Goal: Task Accomplishment & Management: Manage account settings

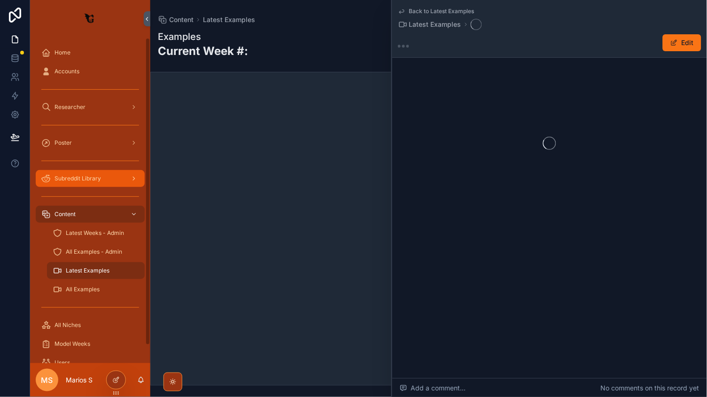
click at [82, 180] on span "Subreddit Library" at bounding box center [77, 179] width 46 height 8
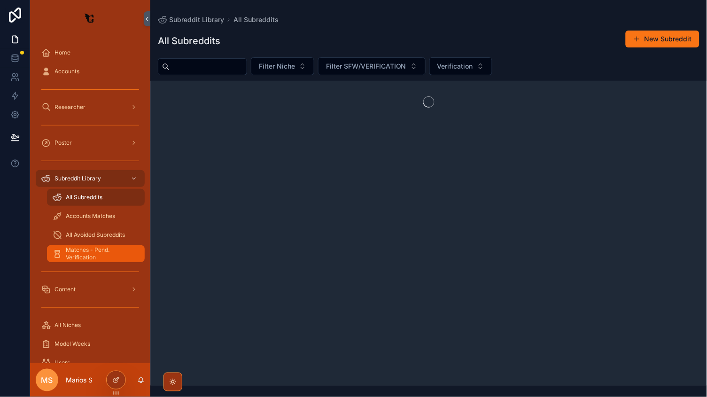
click at [80, 257] on span "Matches - Pend. Verification" at bounding box center [101, 253] width 70 height 15
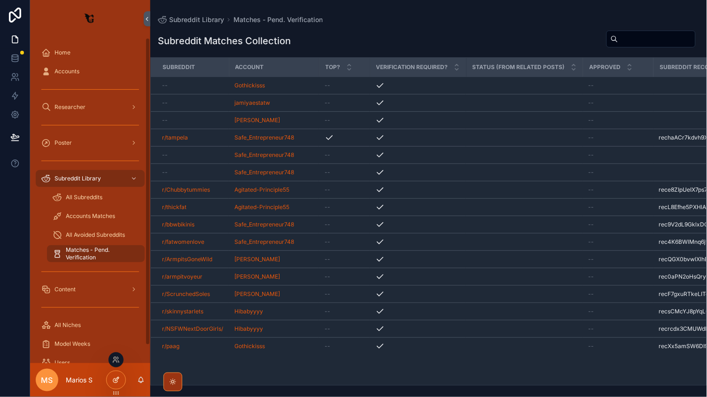
click at [114, 380] on icon at bounding box center [116, 380] width 8 height 8
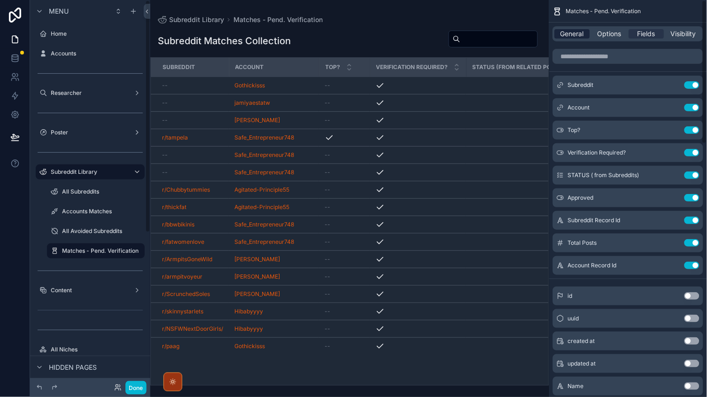
click at [580, 32] on span "General" at bounding box center [572, 33] width 23 height 9
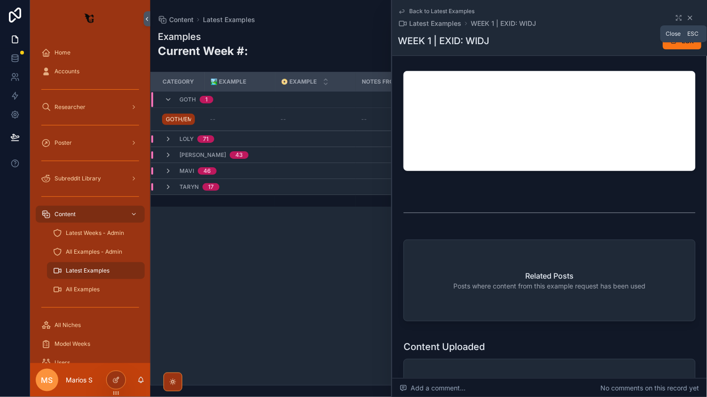
click at [689, 17] on icon "scrollable content" at bounding box center [690, 18] width 4 height 4
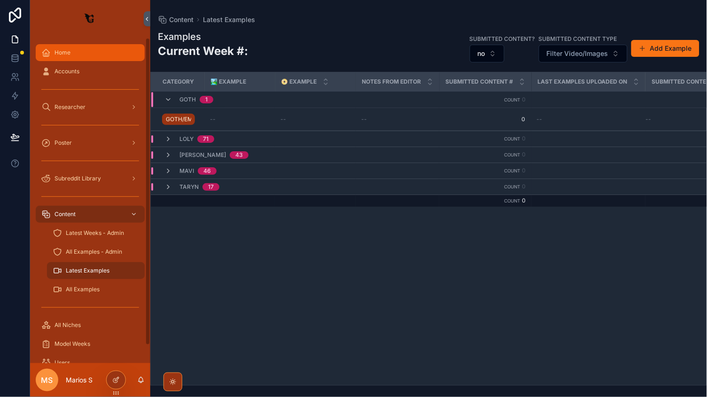
click at [71, 51] on div "Home" at bounding box center [90, 52] width 98 height 15
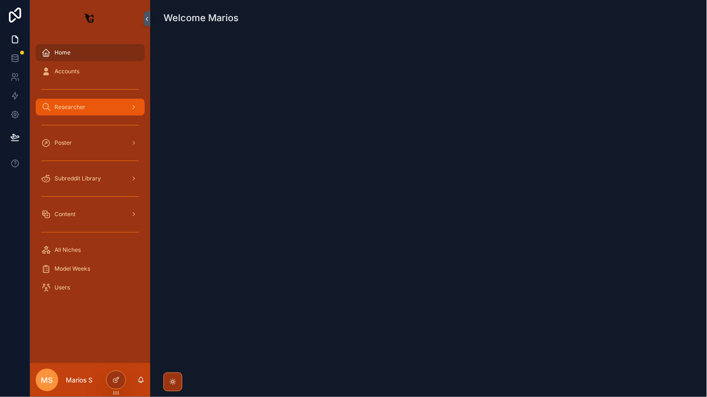
click at [71, 109] on span "Researcher" at bounding box center [69, 107] width 31 height 8
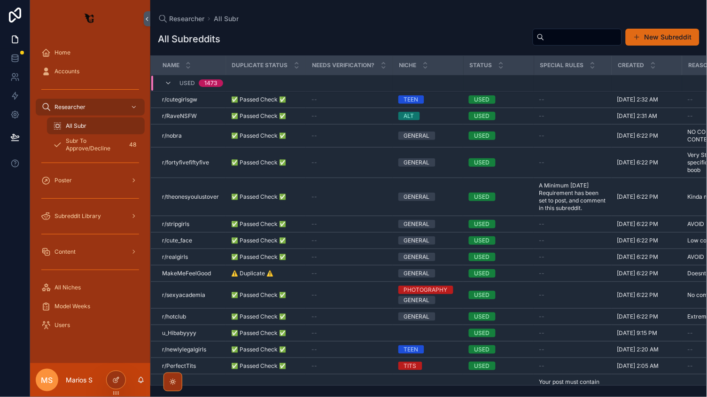
click at [658, 34] on button "New Subreddit" at bounding box center [663, 37] width 74 height 17
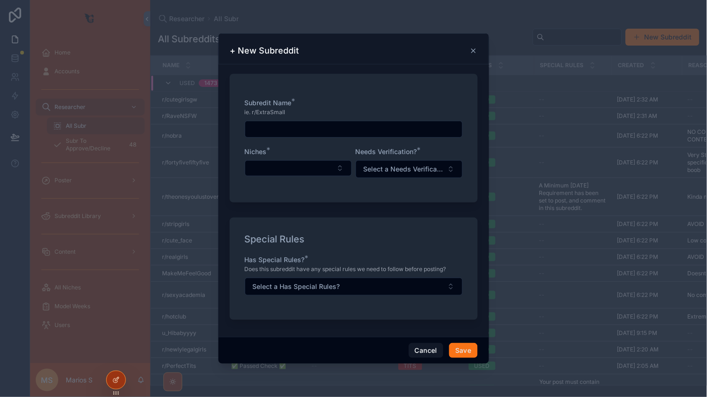
click at [474, 51] on icon "scrollable content" at bounding box center [474, 51] width 8 height 8
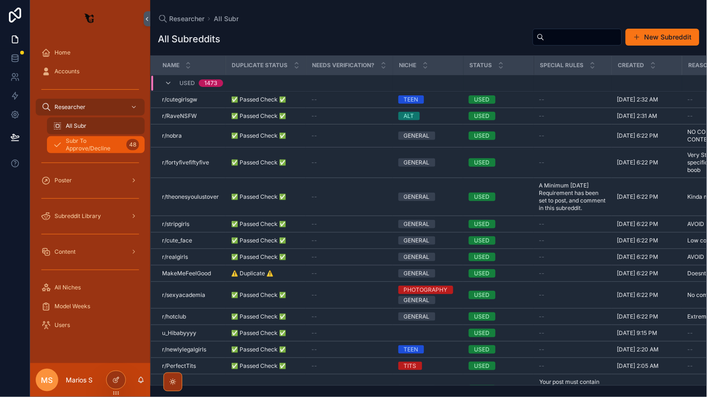
click at [104, 146] on span "Subr To Approve/Decline" at bounding box center [94, 144] width 57 height 15
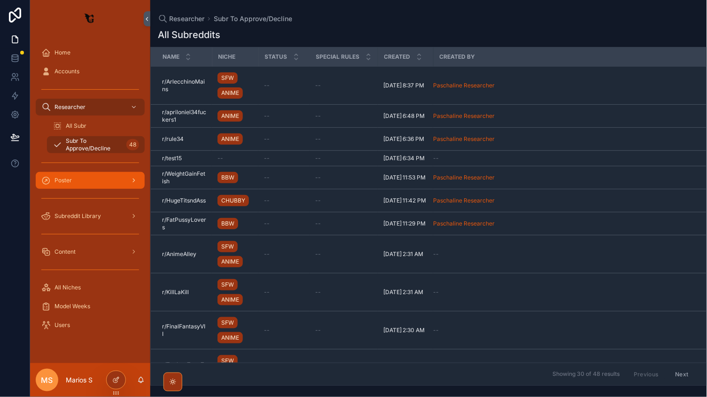
click at [71, 186] on div "Poster" at bounding box center [90, 180] width 98 height 15
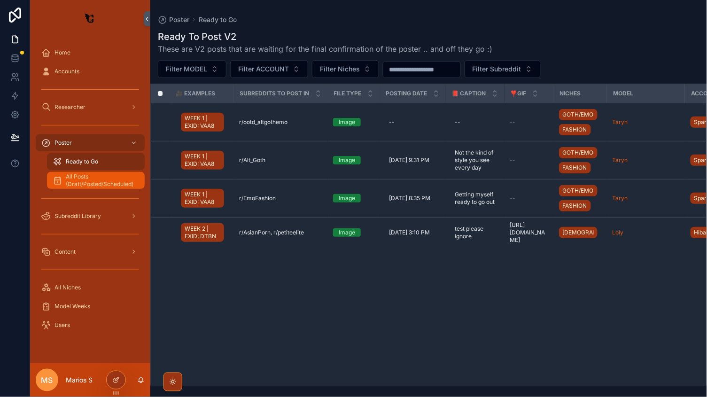
click at [85, 172] on link "All Posts (Draft/Posted/Scheduled)" at bounding box center [96, 180] width 98 height 17
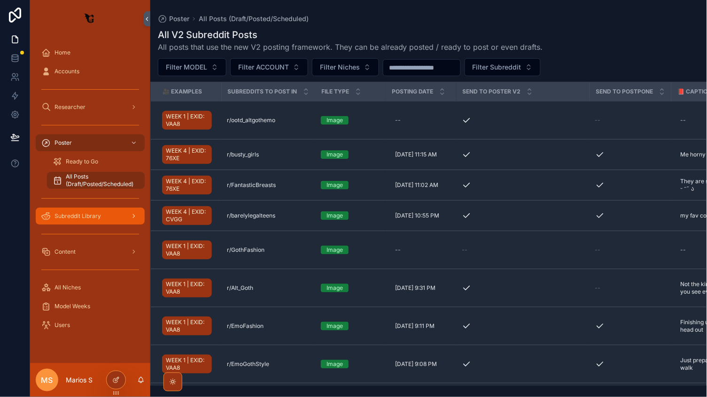
click at [70, 220] on div "Subreddit Library" at bounding box center [90, 216] width 98 height 15
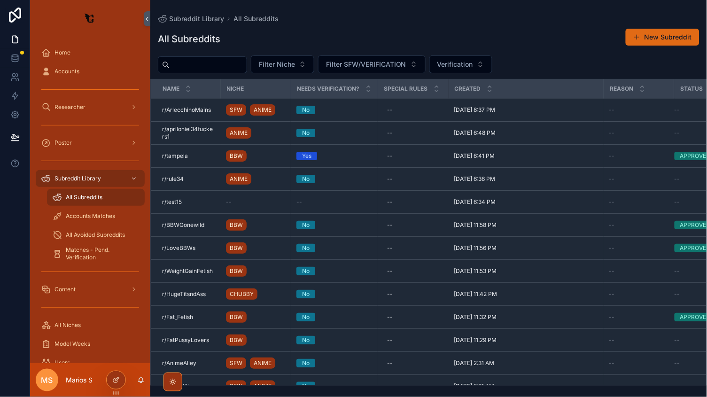
click at [653, 38] on button "New Subreddit" at bounding box center [663, 37] width 74 height 17
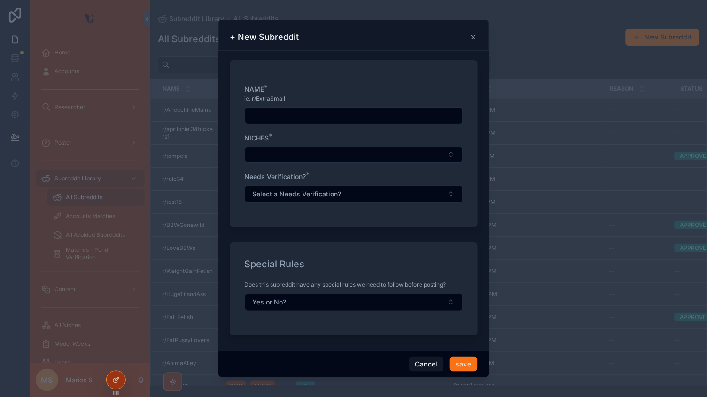
click at [149, 126] on div "scrollable content" at bounding box center [353, 198] width 707 height 397
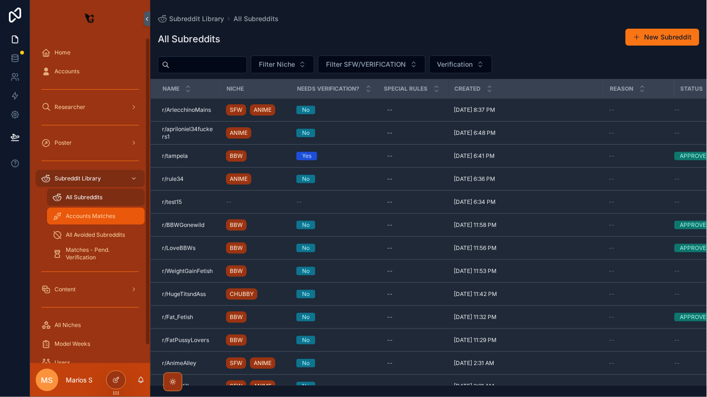
click at [80, 208] on link "Accounts Matches" at bounding box center [96, 216] width 98 height 17
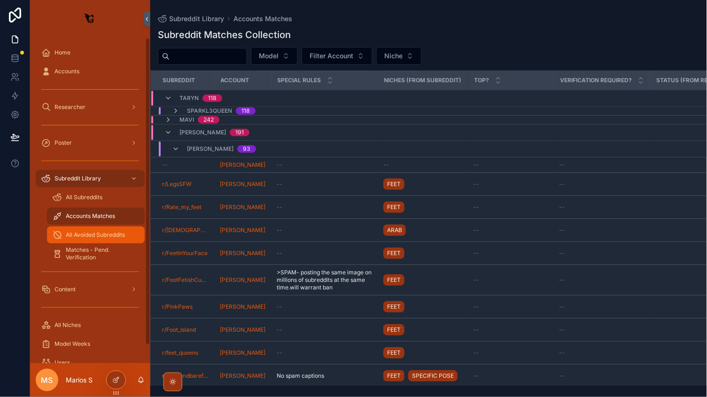
click at [91, 236] on span "All Avoided Subreddits" at bounding box center [95, 235] width 59 height 8
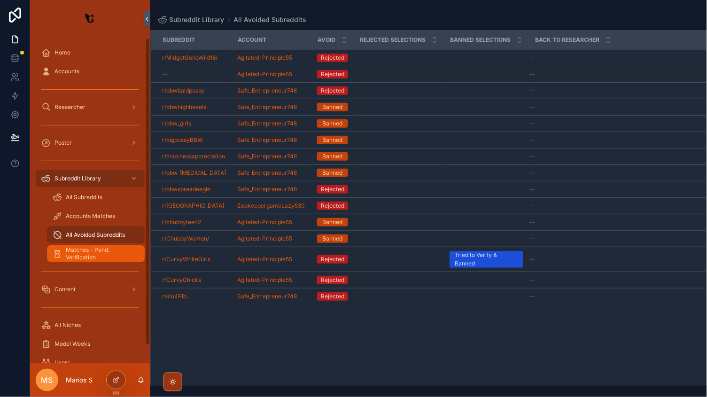
click at [93, 255] on span "Matches - Pend. Verification" at bounding box center [101, 253] width 70 height 15
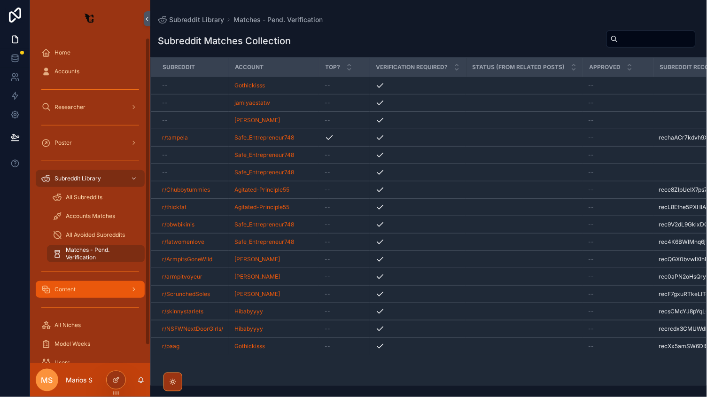
click at [67, 294] on div "Content" at bounding box center [90, 289] width 98 height 15
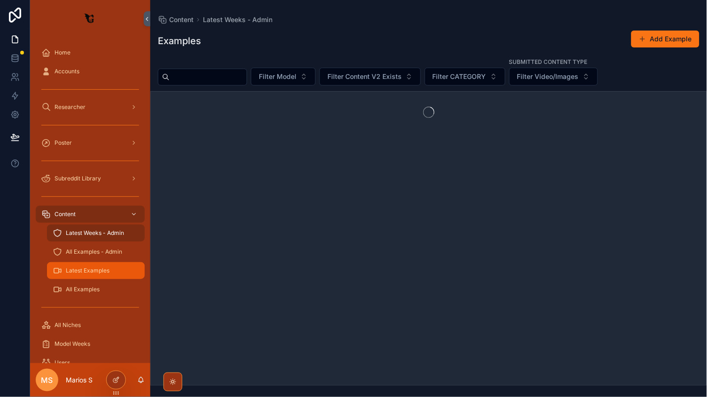
click at [93, 270] on span "Latest Examples" at bounding box center [88, 271] width 44 height 8
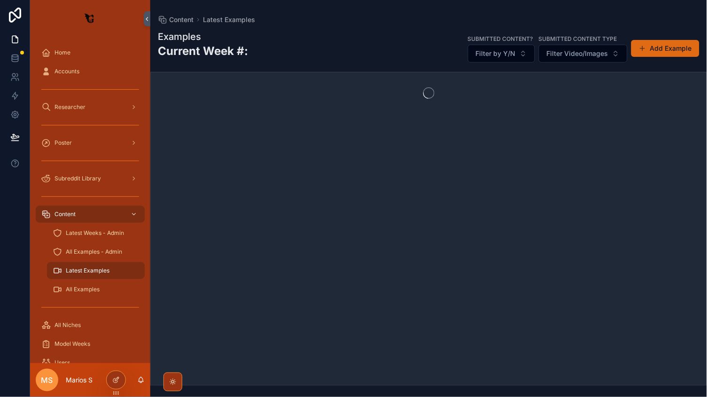
click at [684, 41] on button "Add Example" at bounding box center [665, 48] width 68 height 17
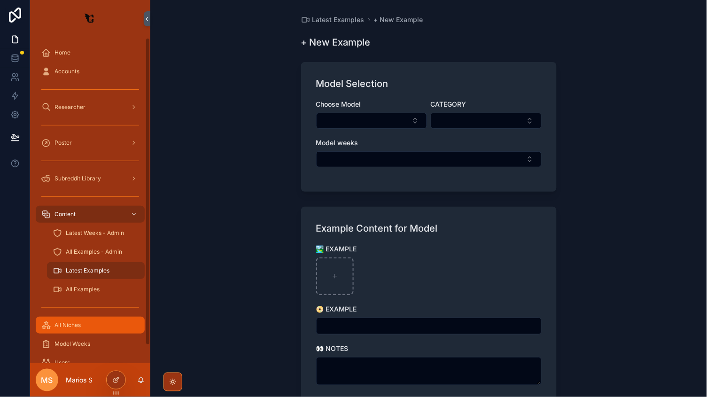
click at [72, 330] on div "All Niches" at bounding box center [90, 325] width 98 height 15
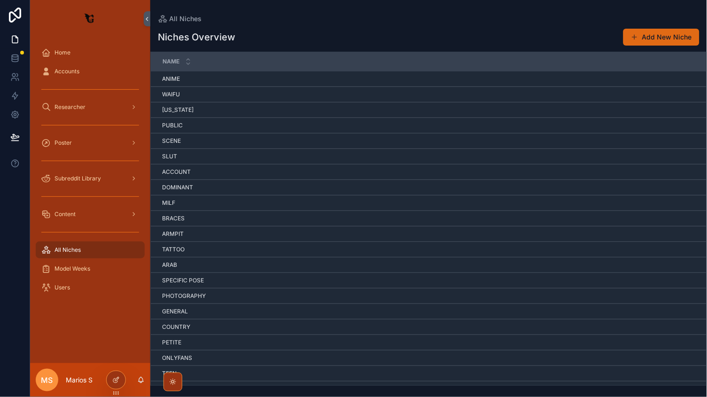
click at [664, 37] on button "Add New Niche" at bounding box center [661, 37] width 76 height 17
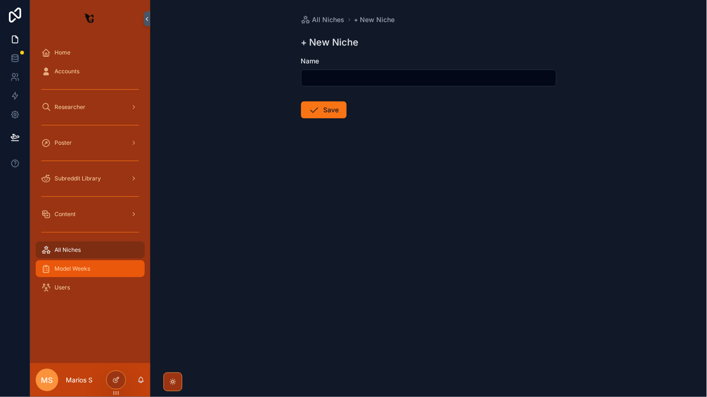
click at [69, 265] on span "Model Weeks" at bounding box center [72, 269] width 36 height 8
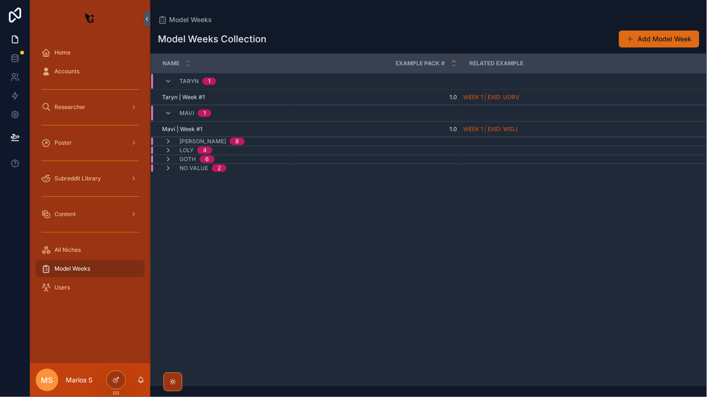
click at [640, 39] on button "Add Model Week" at bounding box center [659, 39] width 80 height 17
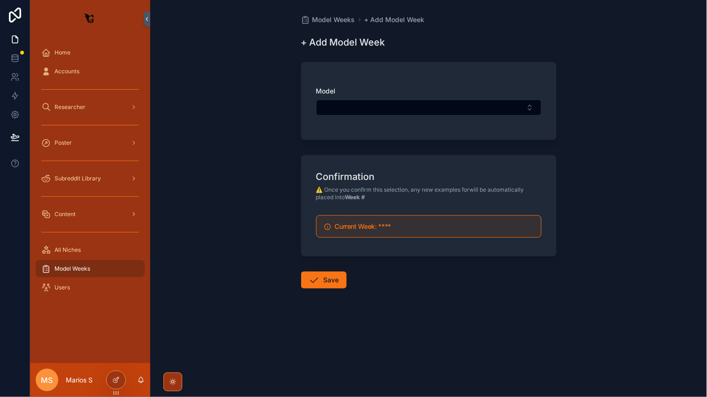
click at [169, 30] on div "Model Weeks + Add Model Week + Add Model Week Model Confirmation ⚠️ Once you co…" at bounding box center [428, 198] width 557 height 397
click at [92, 281] on div "Users" at bounding box center [90, 287] width 98 height 15
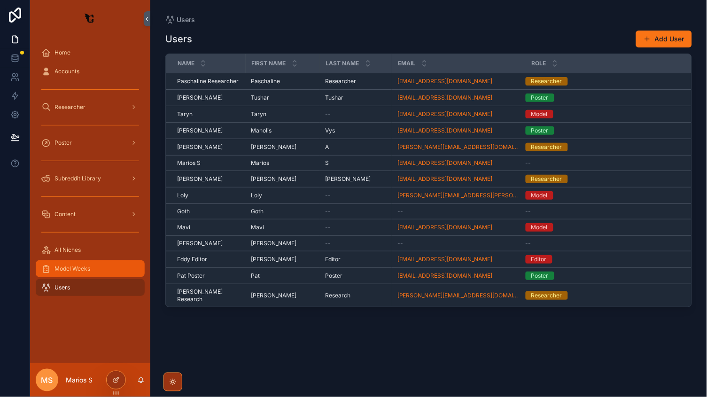
click at [77, 265] on span "Model Weeks" at bounding box center [72, 269] width 36 height 8
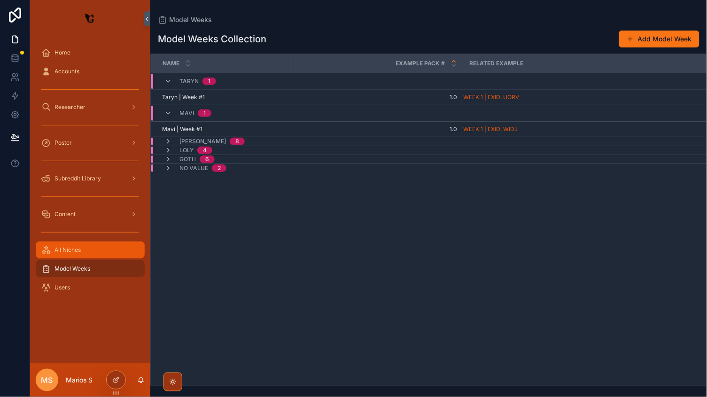
click at [84, 247] on div "All Niches" at bounding box center [90, 249] width 98 height 15
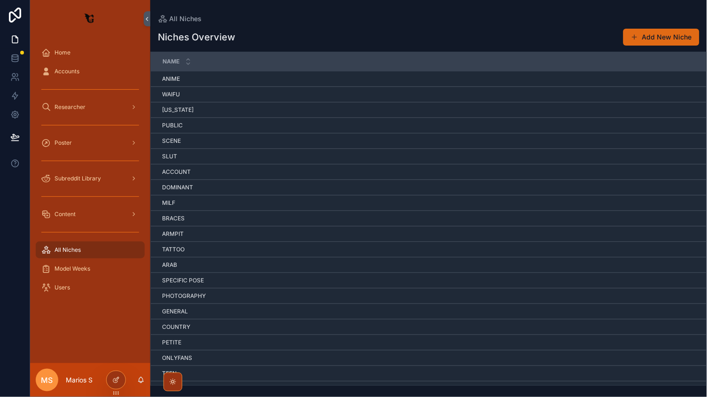
click at [653, 37] on button "Add New Niche" at bounding box center [661, 37] width 76 height 17
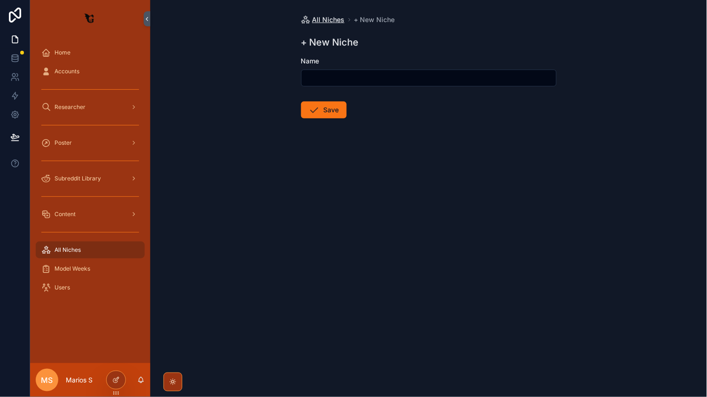
click at [340, 17] on span "All Niches" at bounding box center [328, 19] width 32 height 9
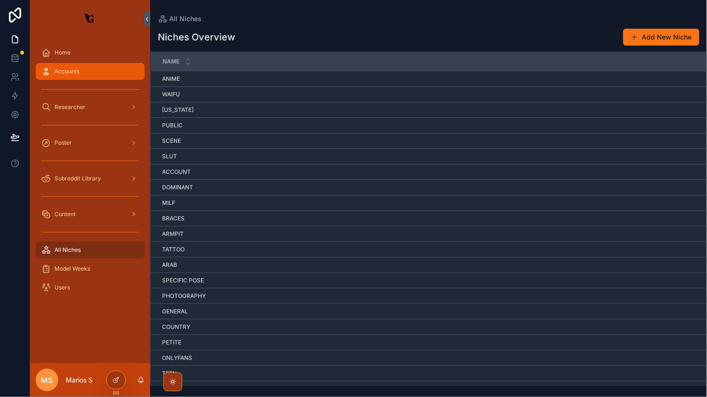
click at [93, 76] on div "Accounts" at bounding box center [90, 71] width 98 height 15
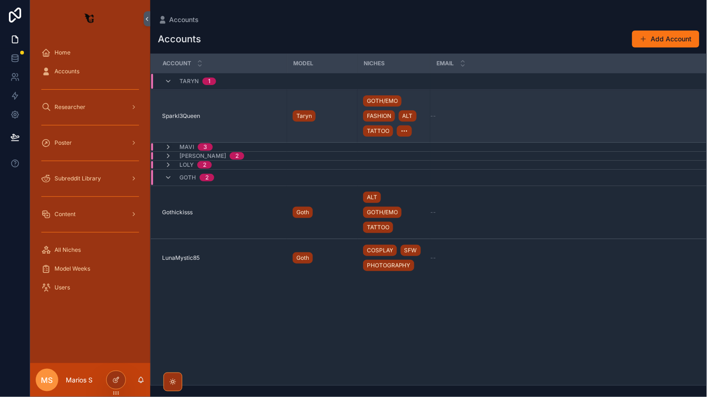
click at [242, 114] on div "Sparkl3Queen Sparkl3Queen" at bounding box center [221, 116] width 119 height 8
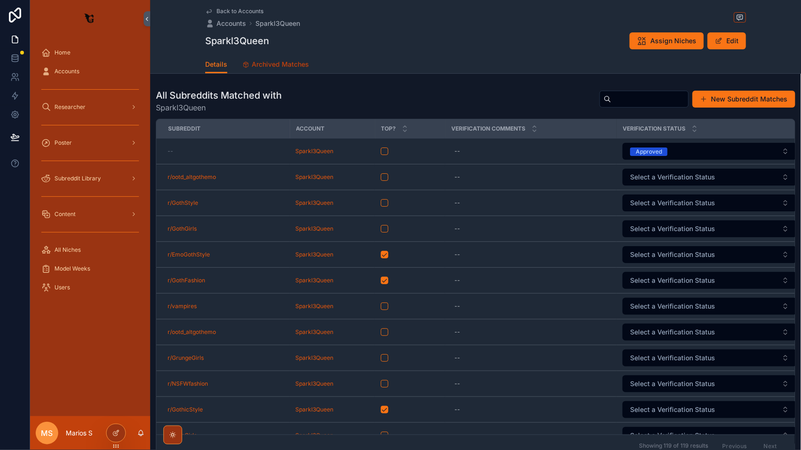
click at [267, 62] on span "Archived Matches" at bounding box center [280, 64] width 57 height 9
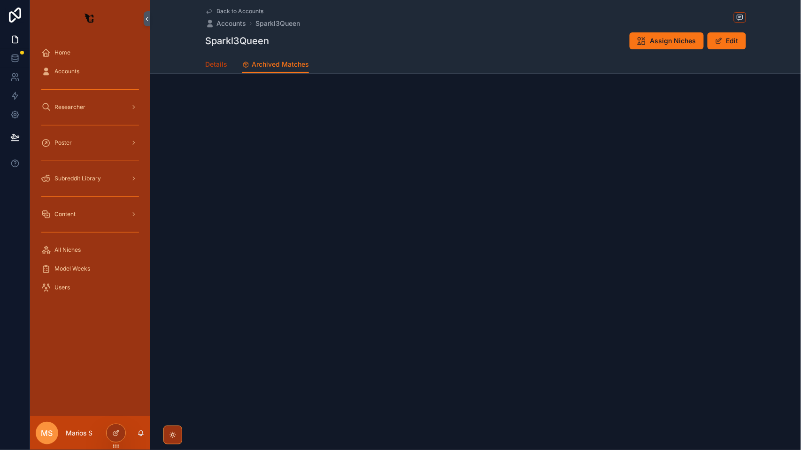
click at [216, 70] on link "Details" at bounding box center [216, 65] width 22 height 19
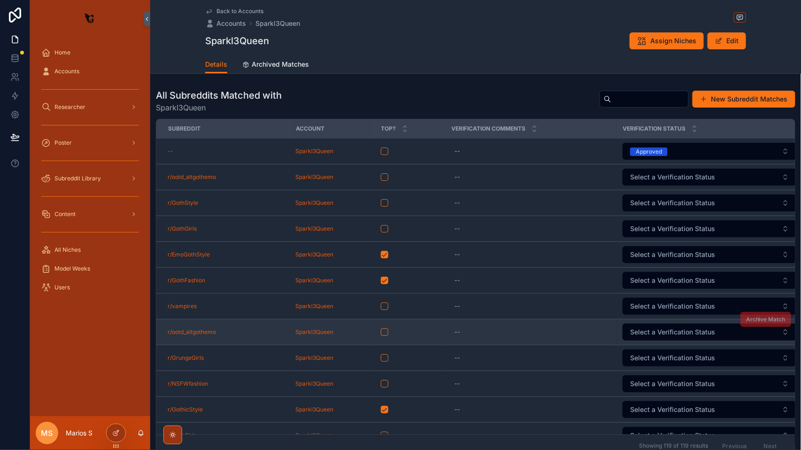
scroll to position [81, 0]
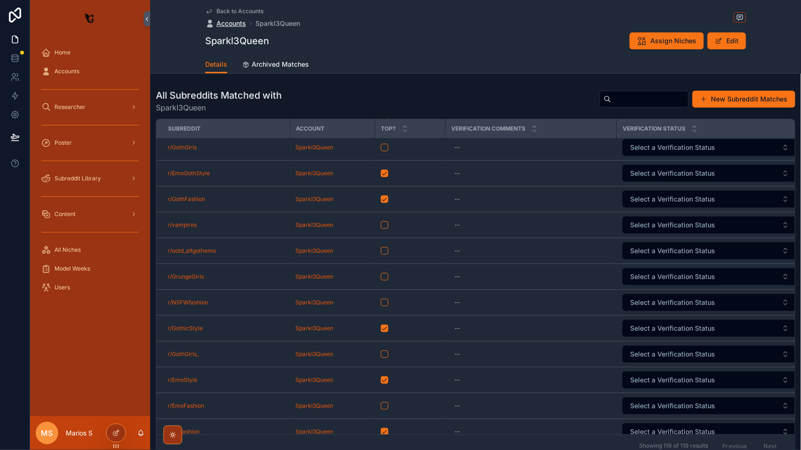
click at [231, 25] on span "Accounts" at bounding box center [232, 23] width 30 height 9
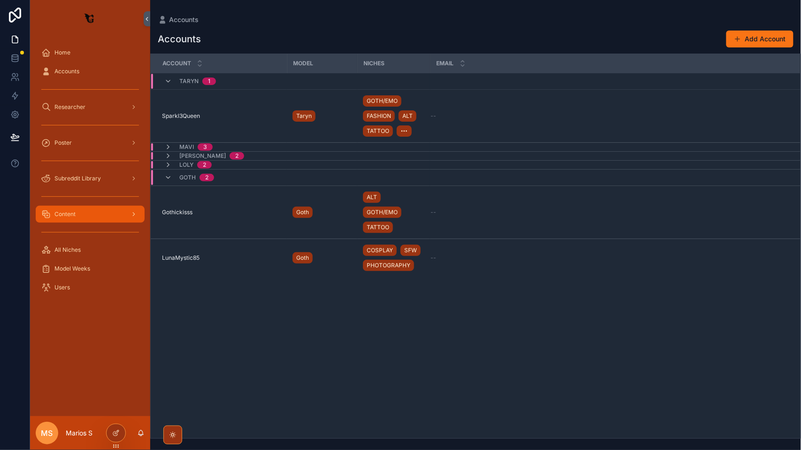
click at [64, 214] on span "Content" at bounding box center [64, 214] width 21 height 8
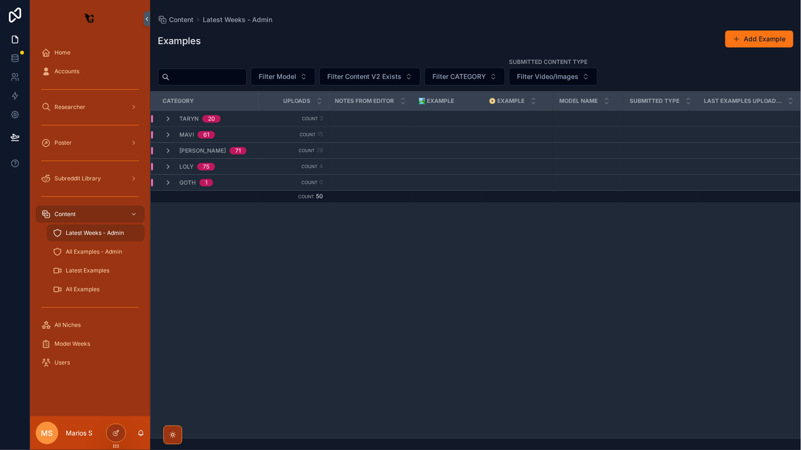
click at [167, 187] on td "Goth 1" at bounding box center [205, 183] width 108 height 16
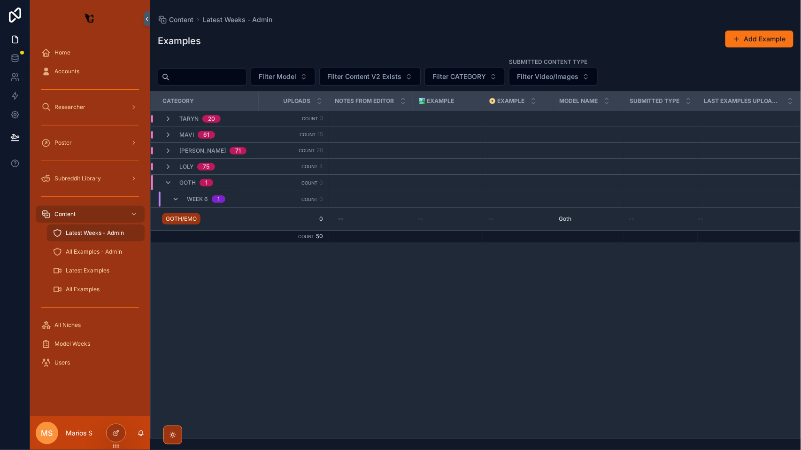
click at [170, 205] on div "WEEK 6 1" at bounding box center [199, 199] width 76 height 15
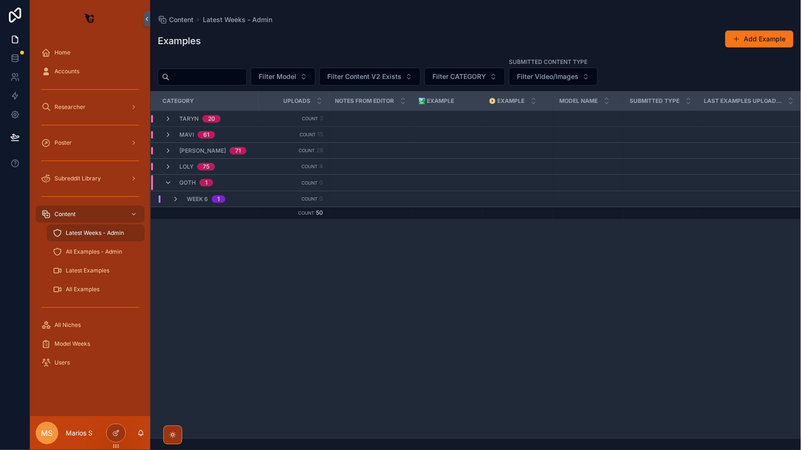
click at [174, 203] on td "WEEK 6 1" at bounding box center [205, 199] width 108 height 16
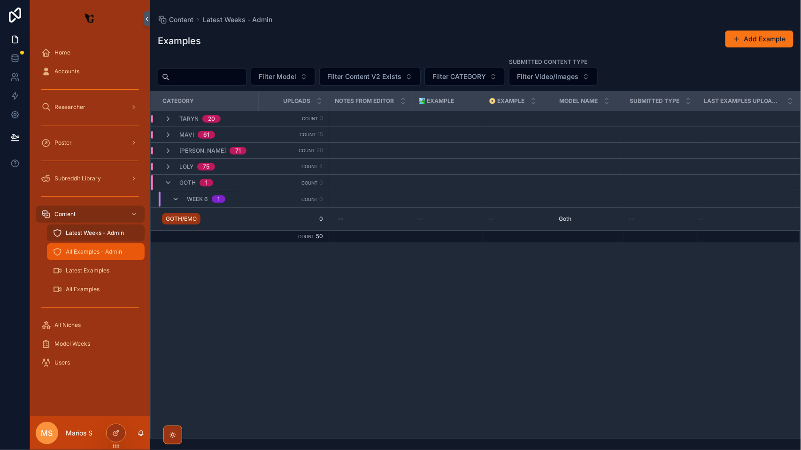
click at [70, 247] on div "All Examples - Admin" at bounding box center [96, 251] width 86 height 15
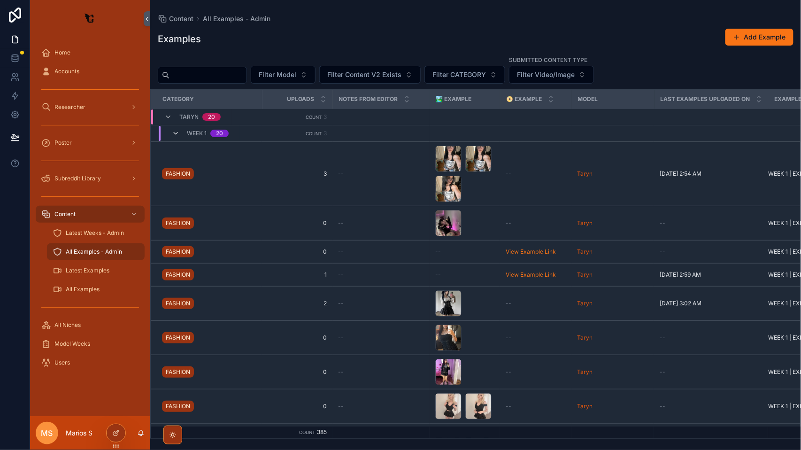
click at [179, 137] on span "scrollable content" at bounding box center [176, 134] width 8 height 8
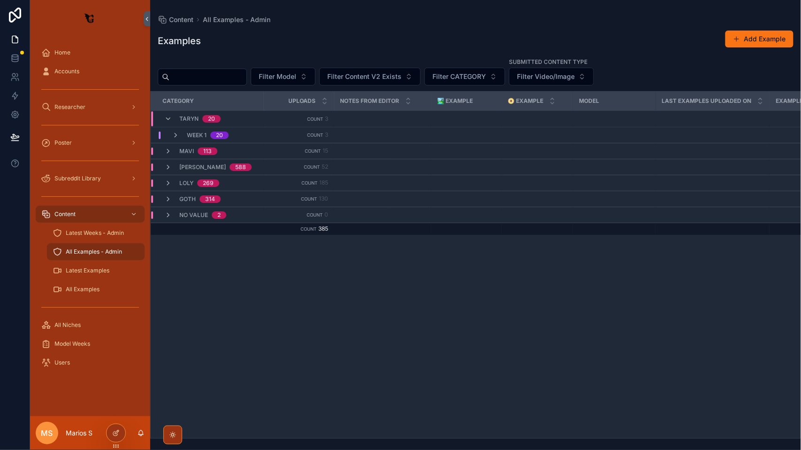
click at [172, 197] on div "Goth 314" at bounding box center [192, 199] width 56 height 8
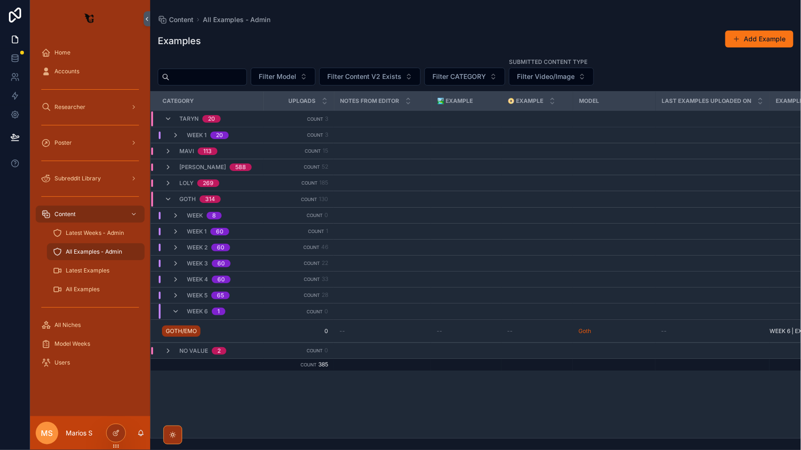
click at [160, 232] on div "scrollable content" at bounding box center [160, 232] width 2 height 8
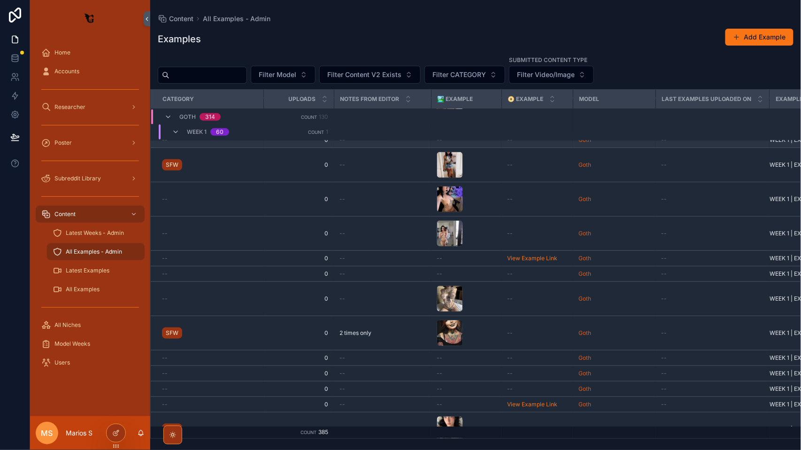
scroll to position [139, 0]
click at [87, 265] on div "Latest Examples" at bounding box center [96, 270] width 86 height 15
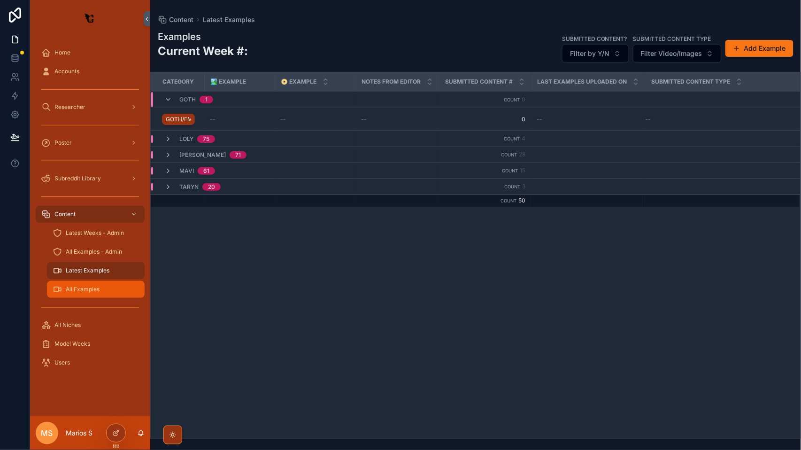
click at [81, 283] on div "All Examples" at bounding box center [96, 289] width 86 height 15
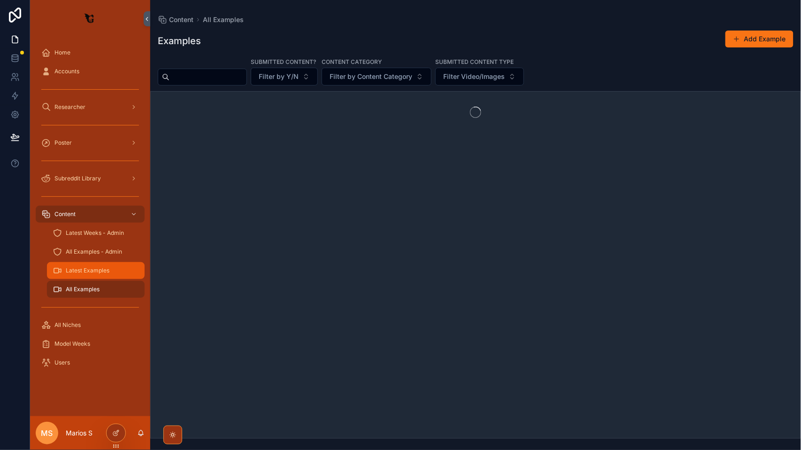
click at [77, 273] on span "Latest Examples" at bounding box center [88, 271] width 44 height 8
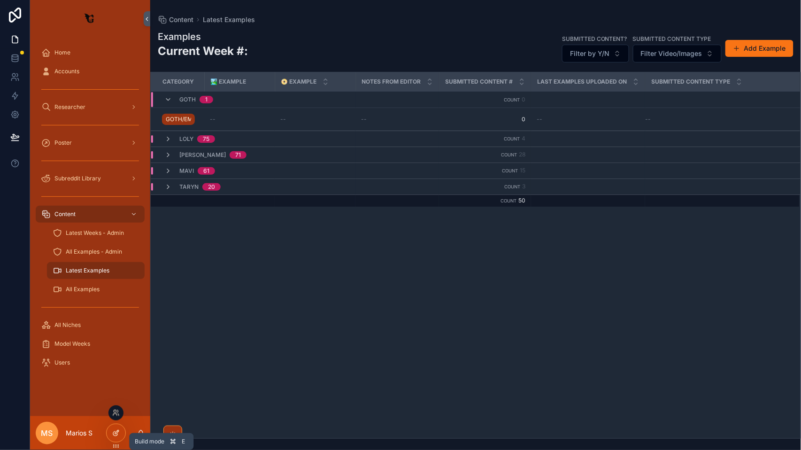
click at [115, 396] on div at bounding box center [116, 433] width 19 height 18
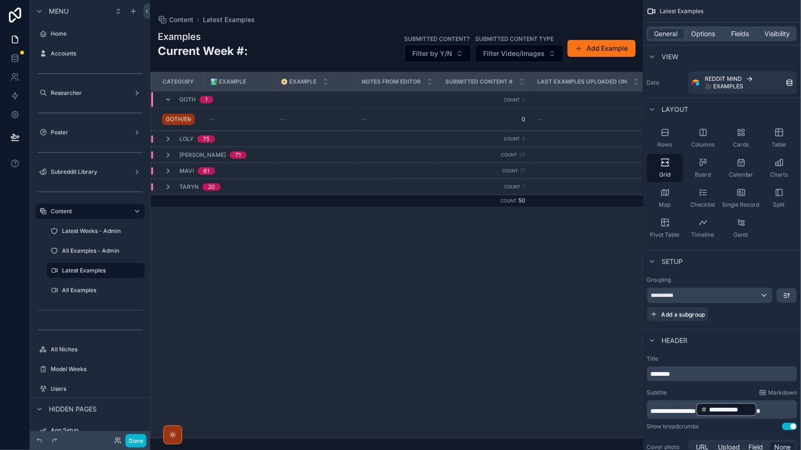
click at [119, 396] on div "Done" at bounding box center [128, 441] width 38 height 14
click at [118, 396] on icon at bounding box center [118, 441] width 8 height 8
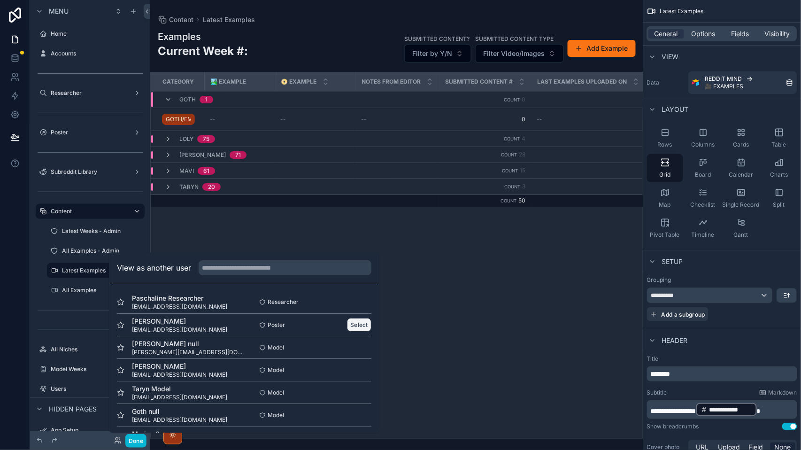
click at [356, 320] on button "Select" at bounding box center [359, 325] width 24 height 14
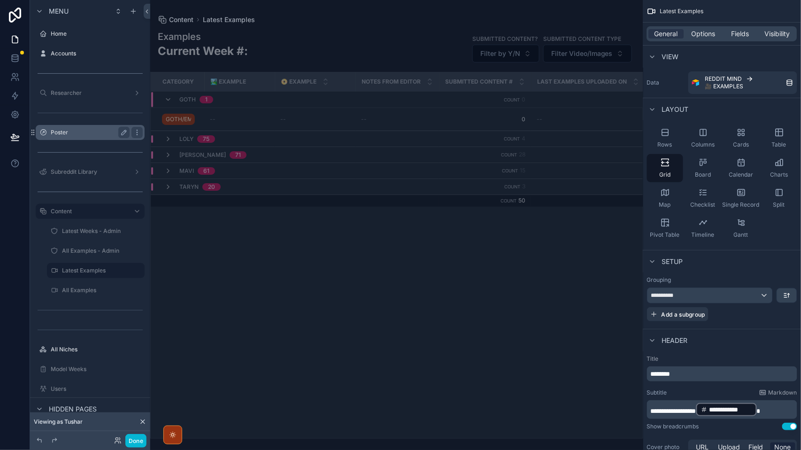
click at [60, 132] on label "Poster" at bounding box center [88, 133] width 75 height 8
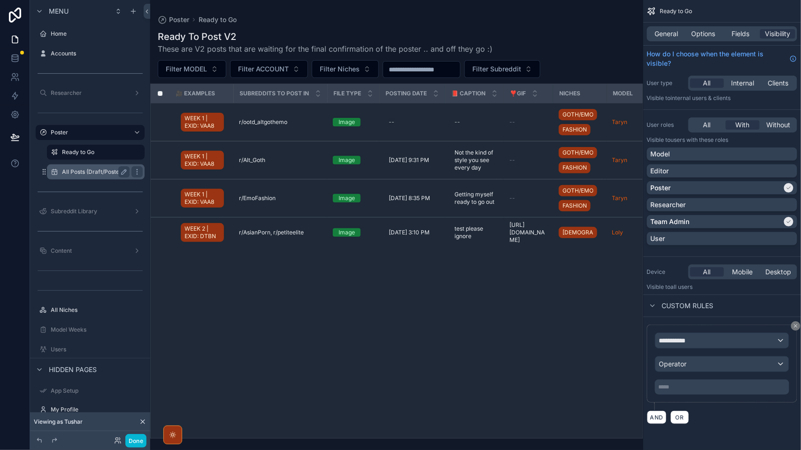
click at [87, 175] on label "All Posts (Draft/Posted/Scheduled)" at bounding box center [108, 172] width 93 height 8
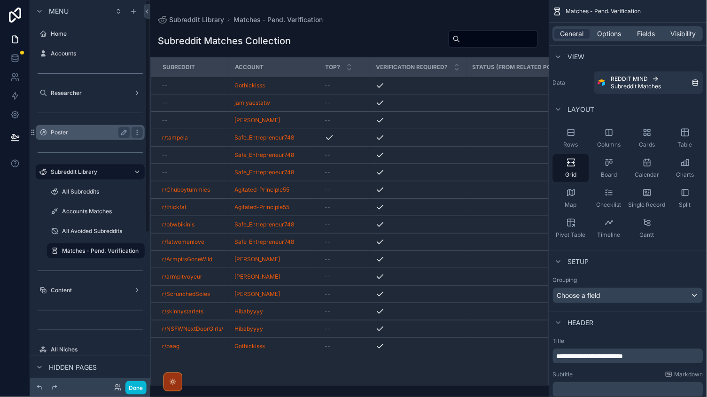
click at [76, 135] on label "Poster" at bounding box center [88, 133] width 75 height 8
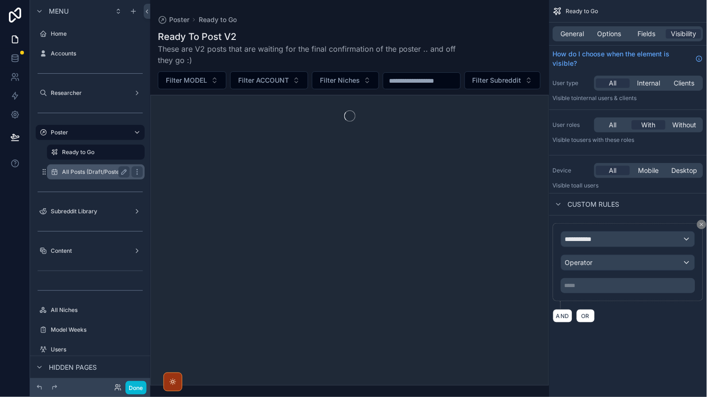
click at [79, 164] on div "All Posts (Draft/Posted/Scheduled)" at bounding box center [96, 171] width 94 height 15
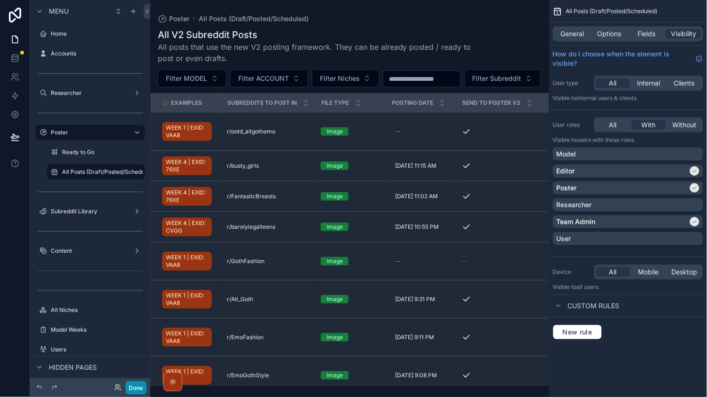
click at [133, 390] on button "Done" at bounding box center [135, 388] width 21 height 14
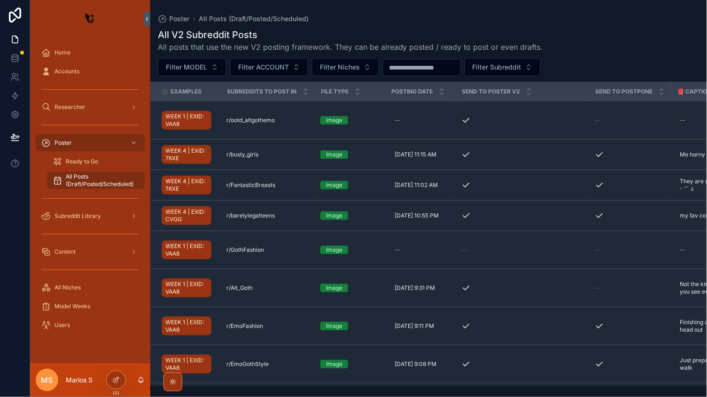
scroll to position [0, 0]
